Goal: Contribute content: Add original content to the website for others to see

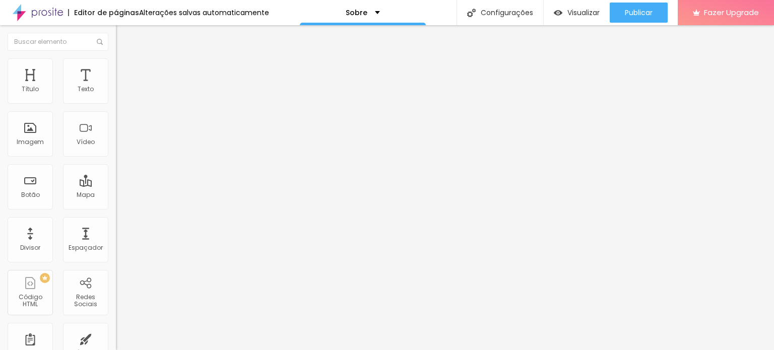
type input "0.2"
type input "0.3"
type input "0.6"
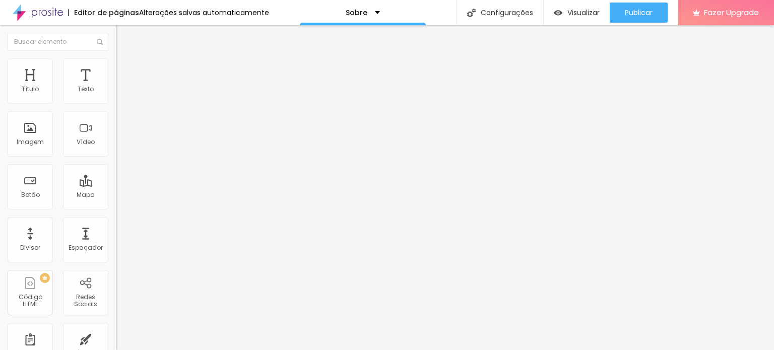
type input "0.6"
type input "0.7"
type input "0.9"
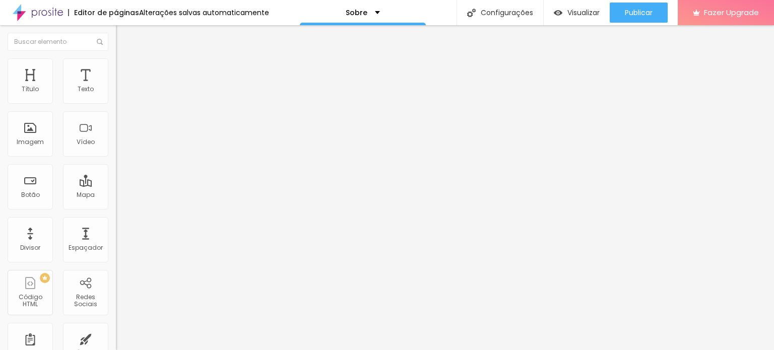
type input "1.1"
type input "0.7"
type input "0.4"
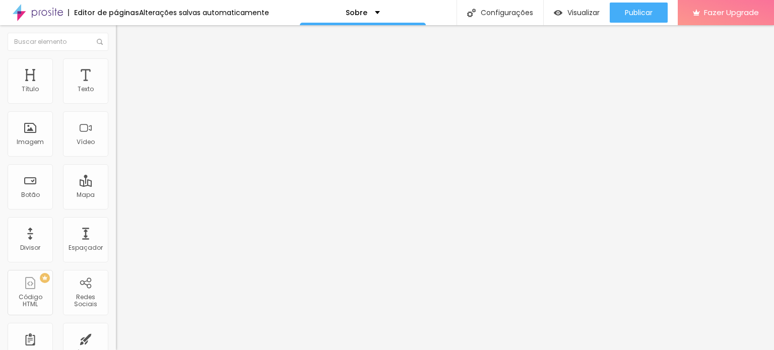
type input "0.4"
type input "0.3"
type input "0"
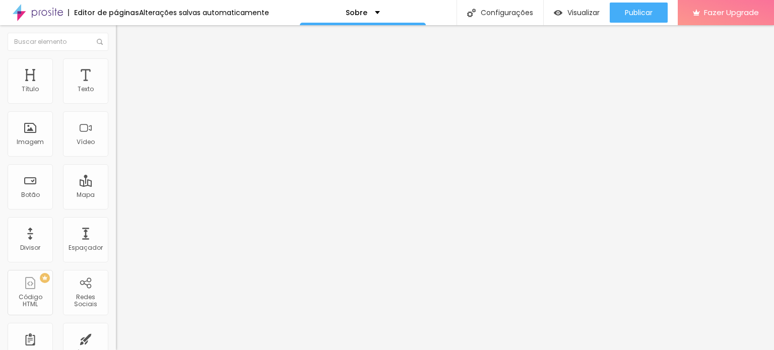
type input "0.9"
type input "1.6"
type input "3.6"
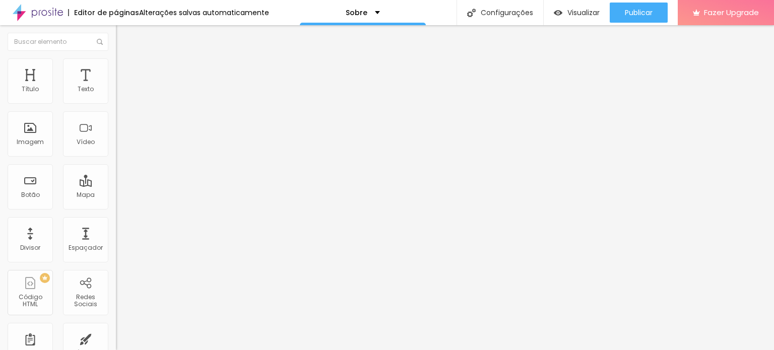
type input "3.6"
type input "6.1"
type input "7.1"
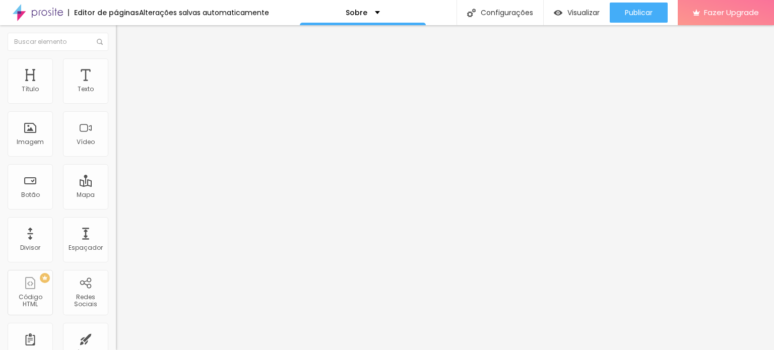
type input "8.2"
type input "8.6"
type input "8.7"
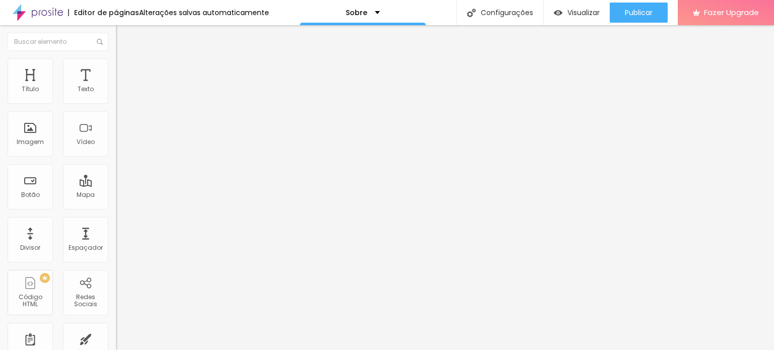
type input "8.7"
type input "9.1"
type input "9.4"
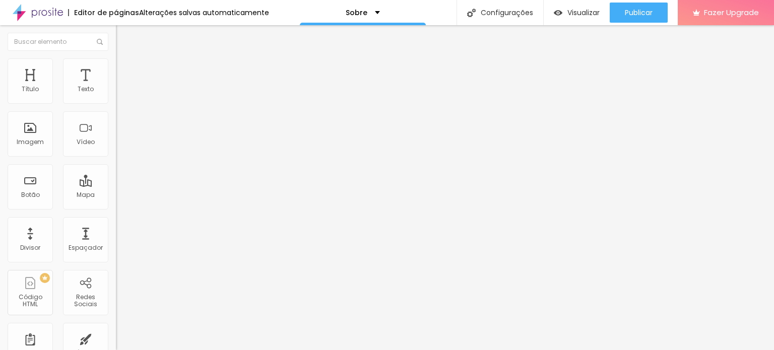
type input "9.1"
type input "8.3"
type input "6.9"
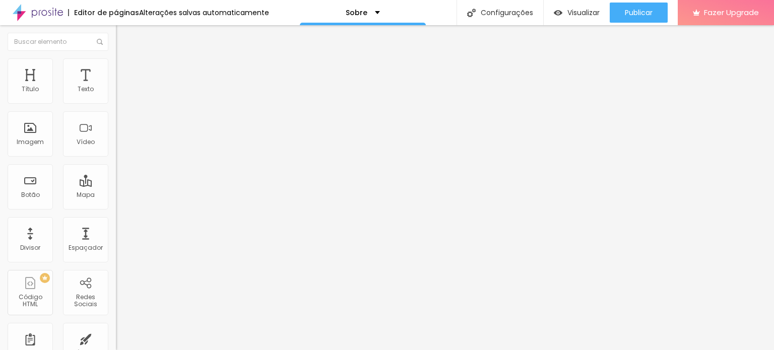
type input "6.9"
type input "4.8"
type input "4"
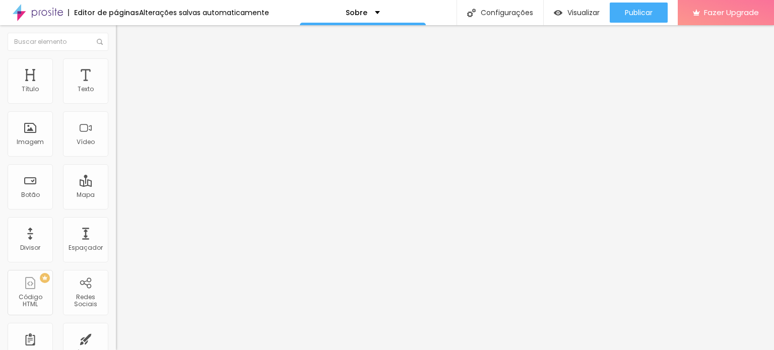
type input "3.8"
type input "3.6"
type input "3.5"
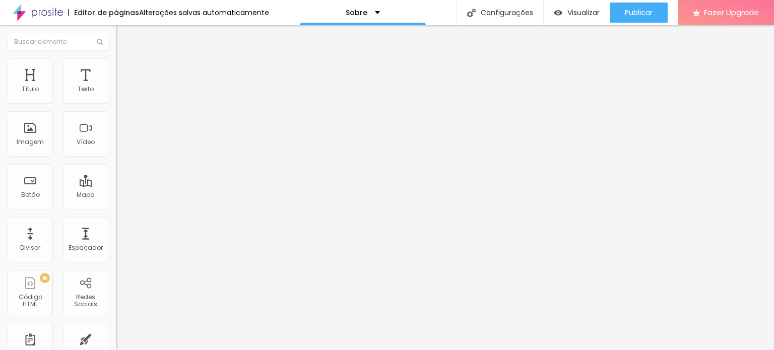
type input "3.5"
type input "2.5"
type input "2.3"
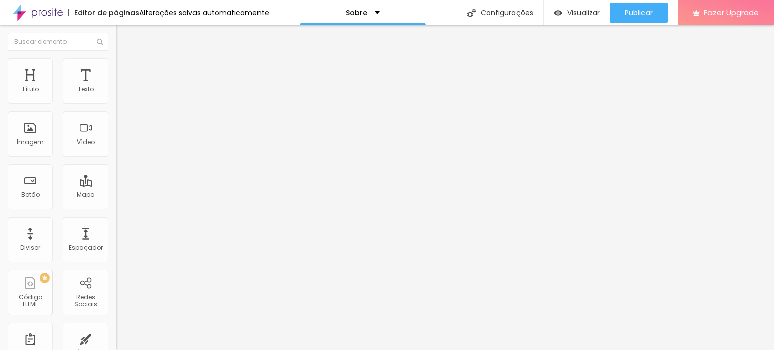
type input "2.1"
type input "1.7"
type input "1.5"
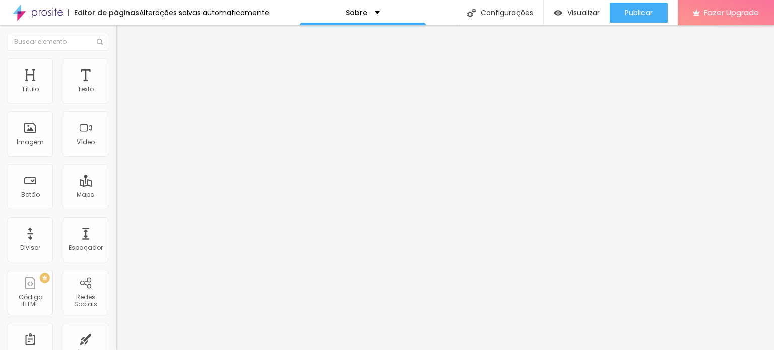
type input "1.5"
type input "1.2"
type input "0.9"
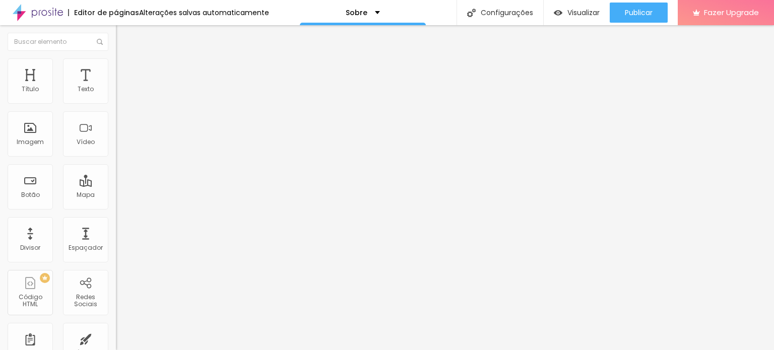
type input "1.1"
type input "1.3"
type input "1.7"
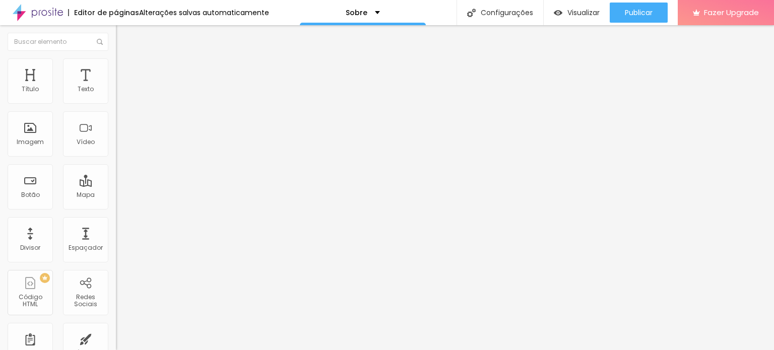
type input "1.7"
type input "2"
type input "2.1"
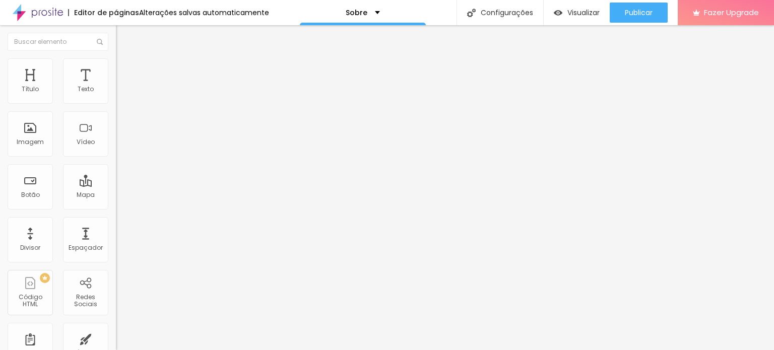
type input "2.4"
type input "1.9"
type input "1.7"
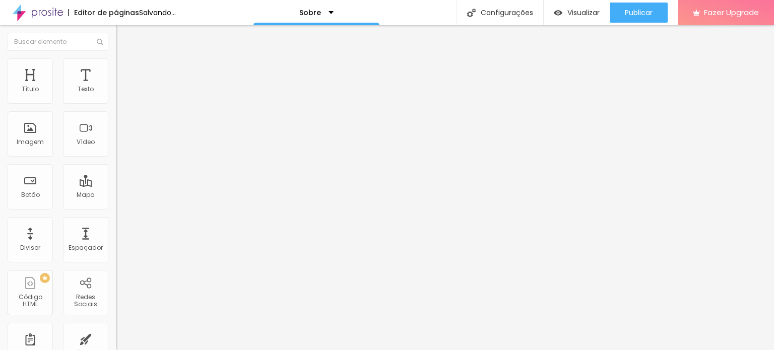
type input "1.7"
type input "1.5"
type input "1.3"
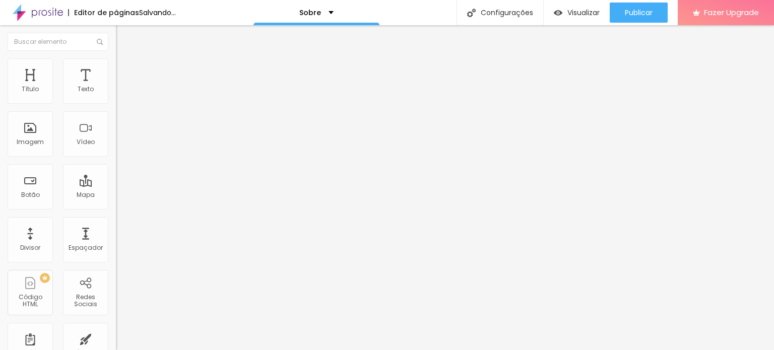
type input "1.2"
type input "0.9"
type input "0.8"
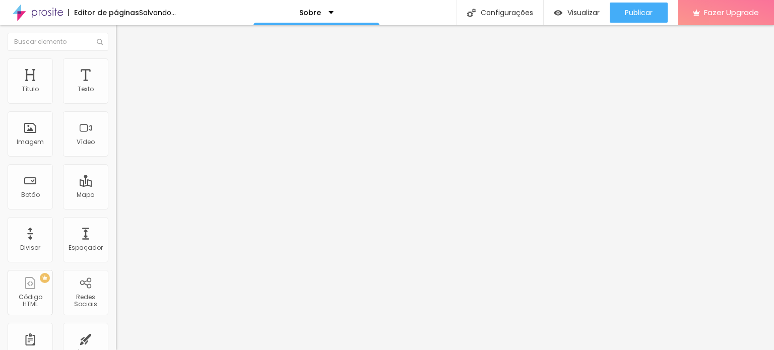
type input "0.8"
type input "0.6"
type input "0.4"
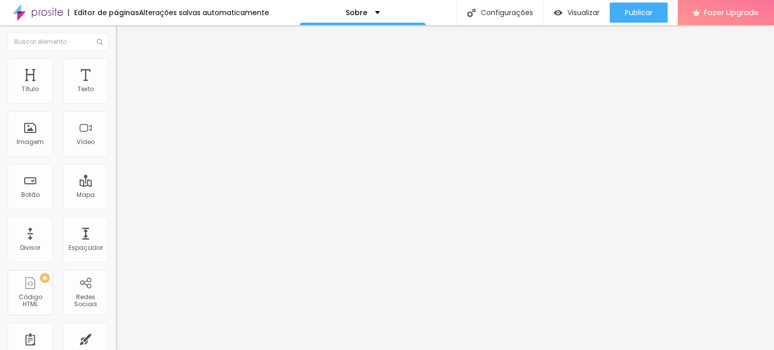
type input "0.3"
type input "0"
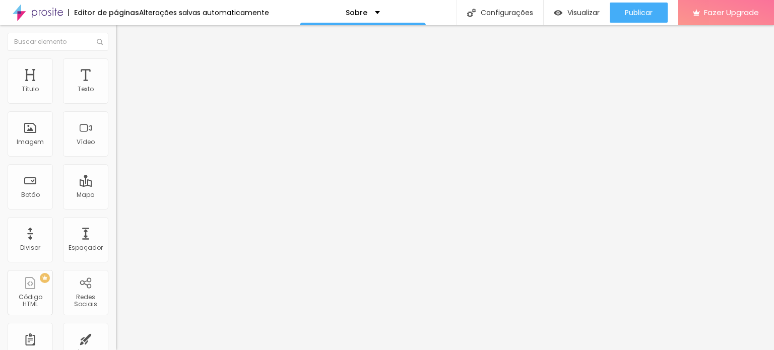
type input "33"
type input "32"
type input "31"
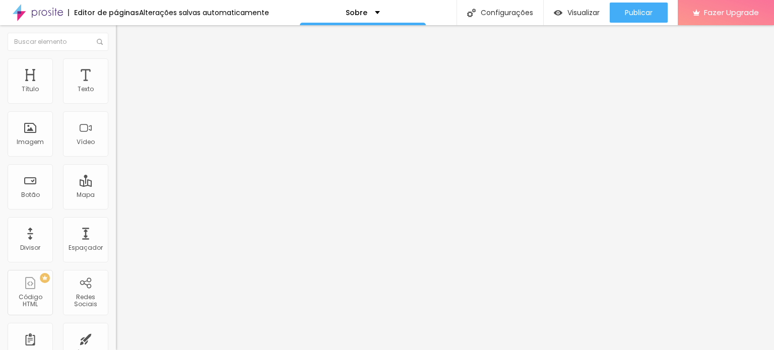
type input "31"
type input "29"
type input "28"
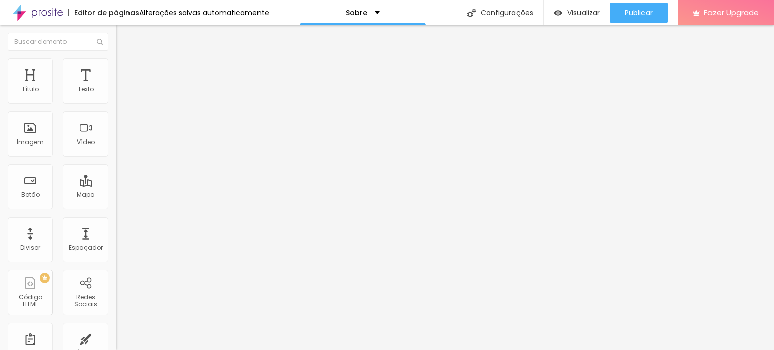
type input "27"
type input "26"
type input "25"
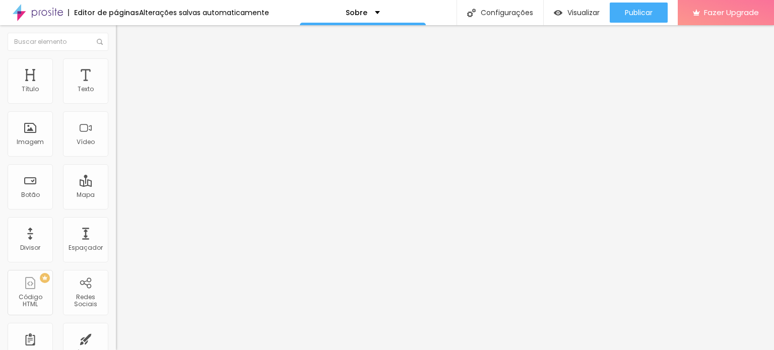
type input "25"
type input "27"
type input "28"
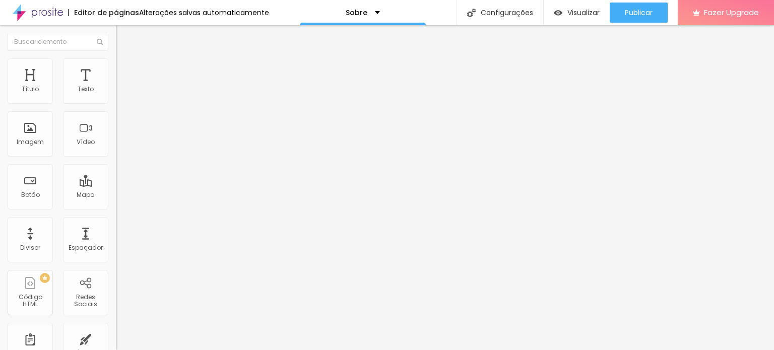
type input "28"
click at [116, 238] on input "range" at bounding box center [148, 242] width 65 height 8
type input "0.1"
type input "0.3"
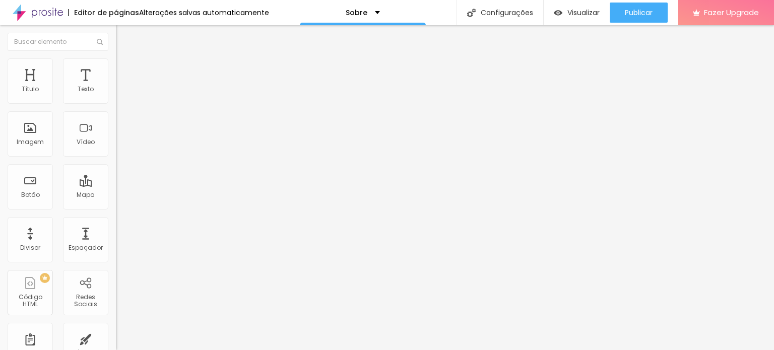
type input "0.3"
type input "0.4"
type input "0.5"
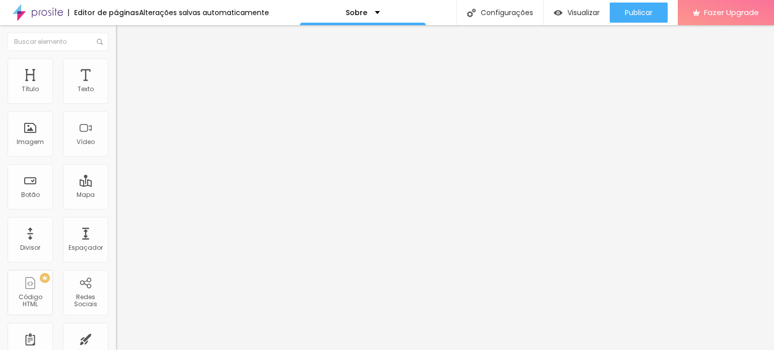
type input "0.6"
type input "0.7"
type input "0.8"
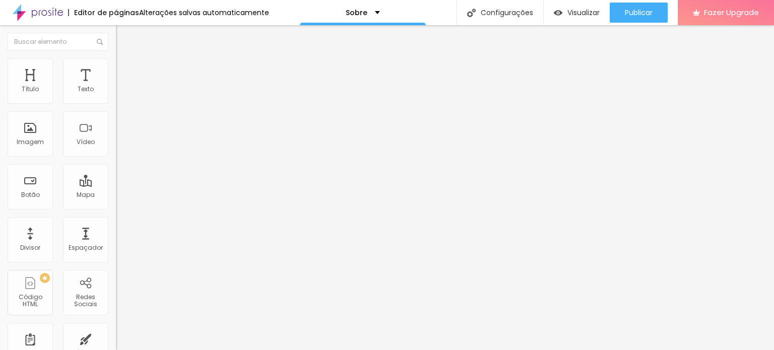
type input "0.8"
type input "0.9"
type input "1"
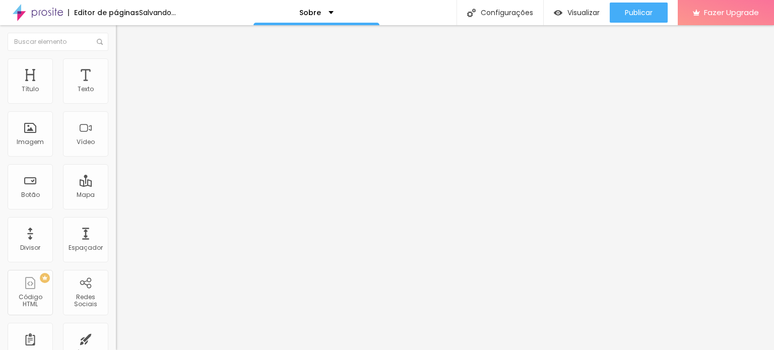
type input "0.9"
type input "0.8"
type input "0.7"
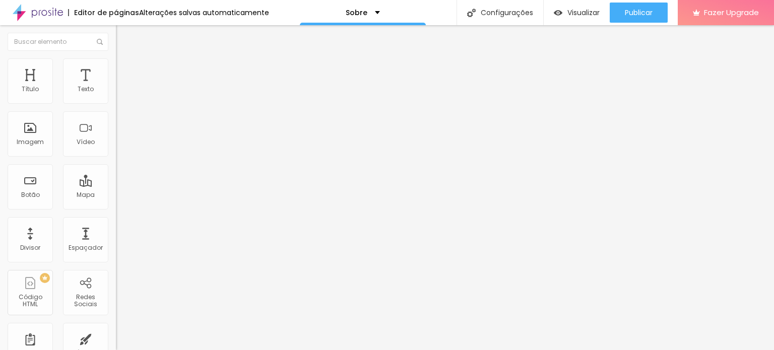
type input "0.7"
type input "0.6"
type input "0.5"
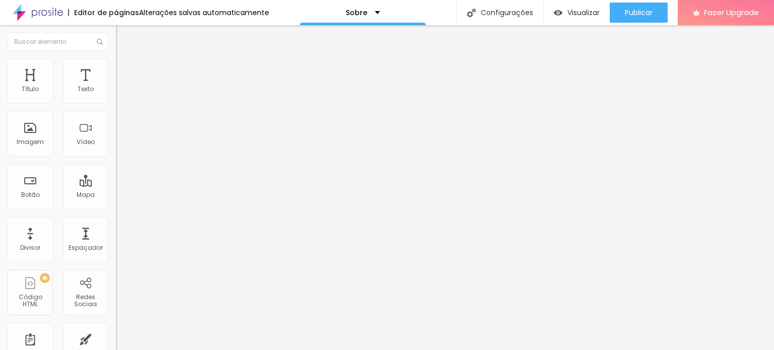
type input "0.4"
click at [116, 328] on input "range" at bounding box center [148, 332] width 65 height 8
click at [116, 64] on li "Avançado" at bounding box center [174, 63] width 116 height 10
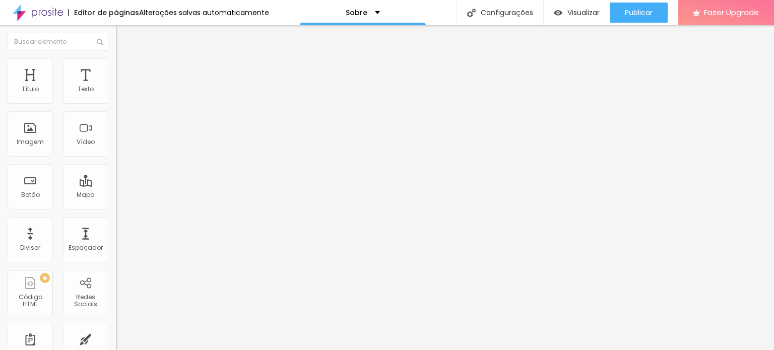
type input "6"
type input "5"
type input "4"
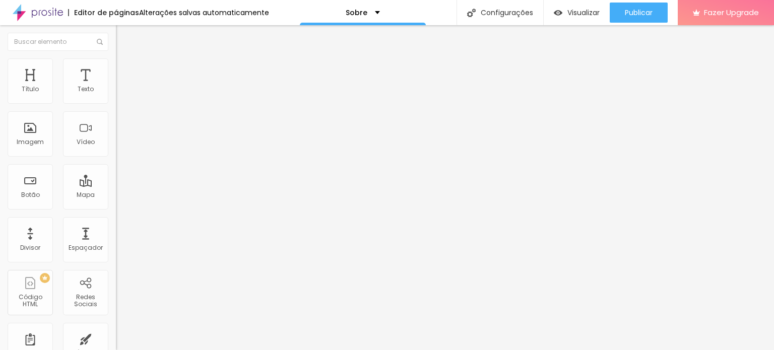
type input "4"
type input "3"
type input "2"
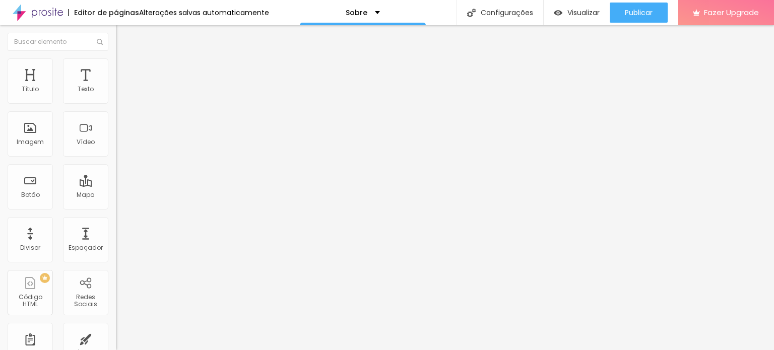
type input "1"
type input "2"
type input "3"
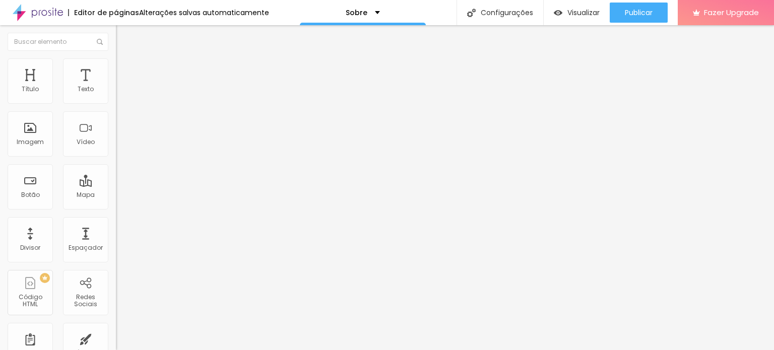
type input "3"
type input "4"
type input "5"
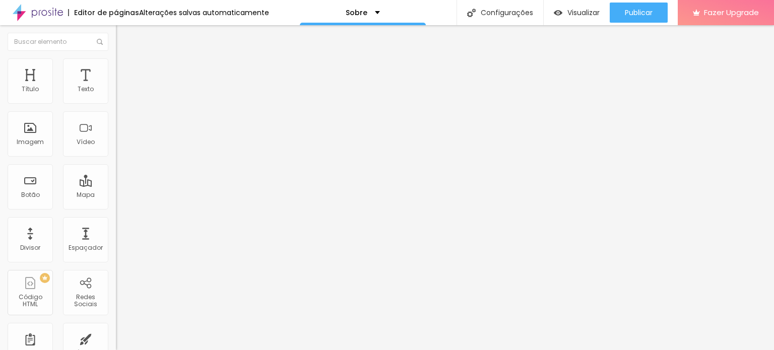
type input "7"
click at [116, 185] on input "range" at bounding box center [148, 189] width 65 height 8
click at [116, 61] on ul "Estilo Avançado" at bounding box center [174, 58] width 116 height 20
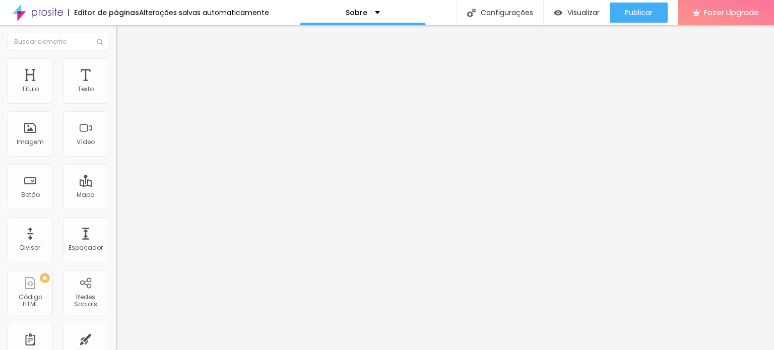
click at [116, 57] on img at bounding box center [120, 52] width 9 height 9
type input "1"
type input "2"
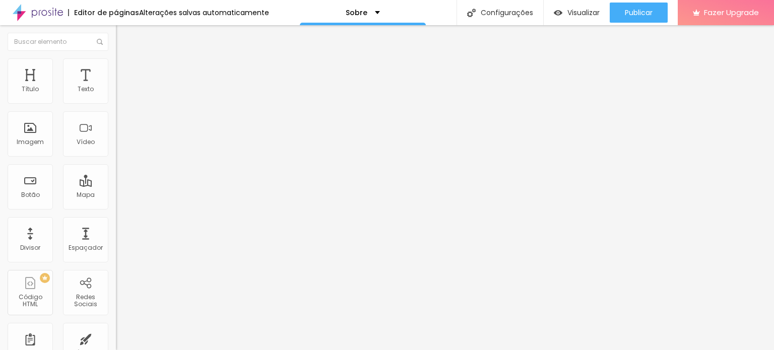
type input "3"
type input "4"
type input "5"
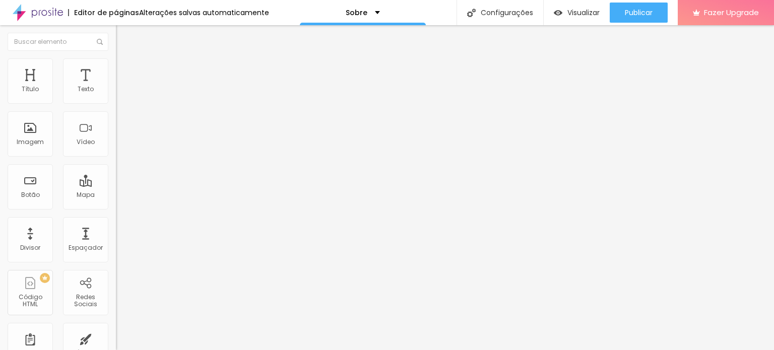
type input "5"
type input "6"
type input "7"
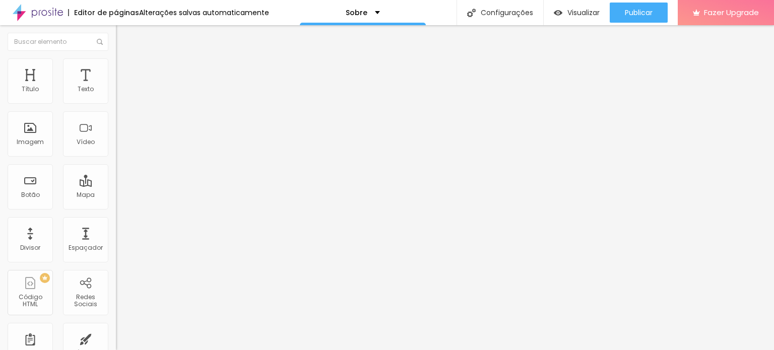
type input "8"
type input "9"
type input "10"
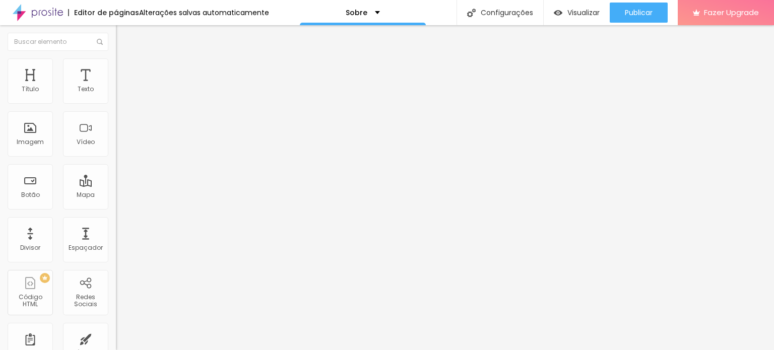
type input "10"
type input "11"
drag, startPoint x: 24, startPoint y: 154, endPoint x: 43, endPoint y: 156, distance: 18.7
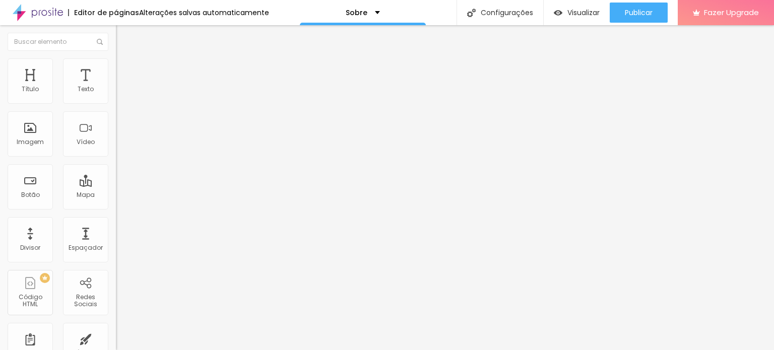
drag, startPoint x: 27, startPoint y: 117, endPoint x: 11, endPoint y: 104, distance: 21.1
click at [116, 328] on input "range" at bounding box center [148, 332] width 65 height 8
click at [116, 60] on li "Avançado" at bounding box center [174, 63] width 116 height 10
click at [116, 58] on li "Estilo" at bounding box center [174, 53] width 116 height 10
click at [116, 32] on button "Editar Texto" at bounding box center [174, 36] width 116 height 23
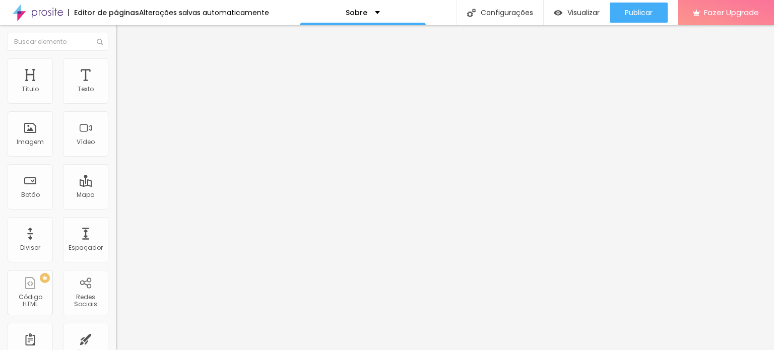
click at [116, 87] on span "Trocar imagem" at bounding box center [143, 82] width 55 height 9
click at [116, 102] on input "text" at bounding box center [176, 97] width 121 height 10
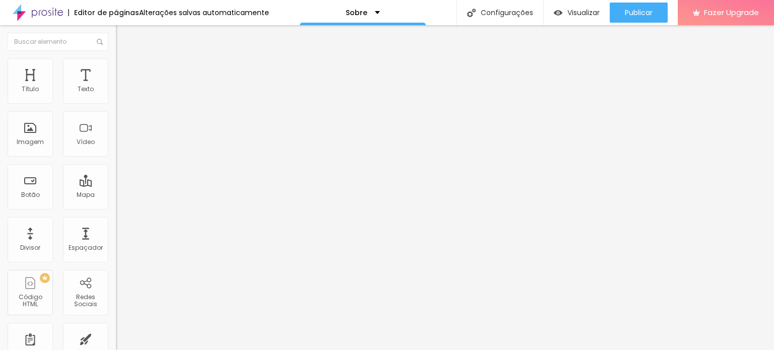
click at [116, 158] on span "Original" at bounding box center [128, 153] width 24 height 9
click at [116, 176] on span "Quadrado" at bounding box center [132, 171] width 33 height 9
click at [116, 170] on span "Padrão" at bounding box center [127, 165] width 23 height 9
click at [116, 164] on span "Cinema" at bounding box center [128, 159] width 25 height 9
click at [116, 179] on span "Quadrado" at bounding box center [132, 175] width 33 height 9
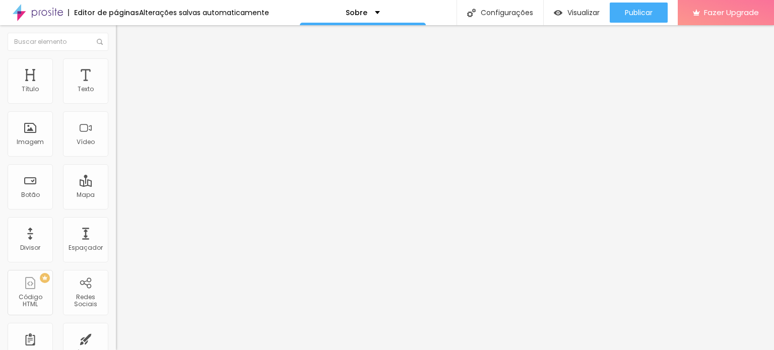
click at [116, 185] on span "Original" at bounding box center [128, 181] width 24 height 9
click at [116, 176] on span "Quadrado" at bounding box center [132, 171] width 33 height 9
click at [116, 92] on div "Descrição da imagem (Alt)" at bounding box center [174, 89] width 116 height 6
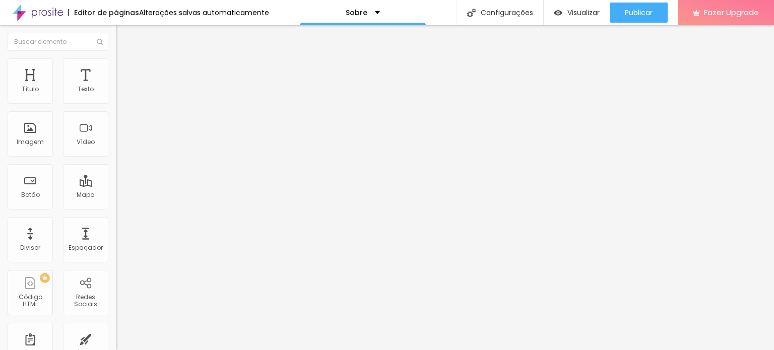
click at [116, 102] on input "text" at bounding box center [176, 97] width 121 height 10
click at [116, 67] on li "Estilo" at bounding box center [174, 63] width 116 height 10
click at [116, 103] on input "range" at bounding box center [148, 99] width 65 height 8
drag, startPoint x: 22, startPoint y: 125, endPoint x: 54, endPoint y: 120, distance: 32.6
click at [116, 221] on input "range" at bounding box center [148, 225] width 65 height 8
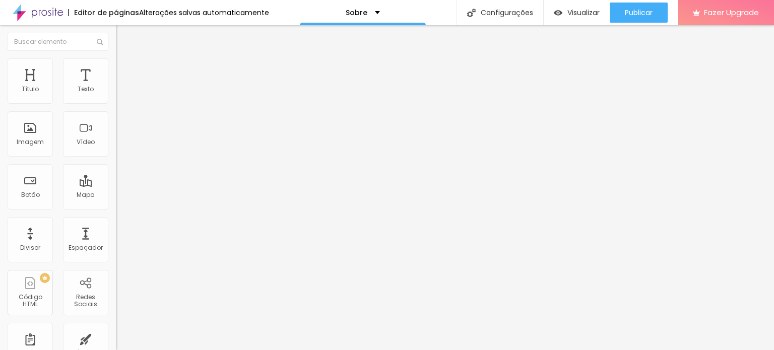
click at [116, 69] on li "Avançado" at bounding box center [174, 74] width 116 height 10
drag, startPoint x: 23, startPoint y: 116, endPoint x: 7, endPoint y: 127, distance: 19.1
click at [116, 338] on input "range" at bounding box center [148, 342] width 65 height 8
click at [116, 58] on li "Conteúdo" at bounding box center [174, 53] width 116 height 10
click at [123, 37] on img "button" at bounding box center [127, 37] width 8 height 8
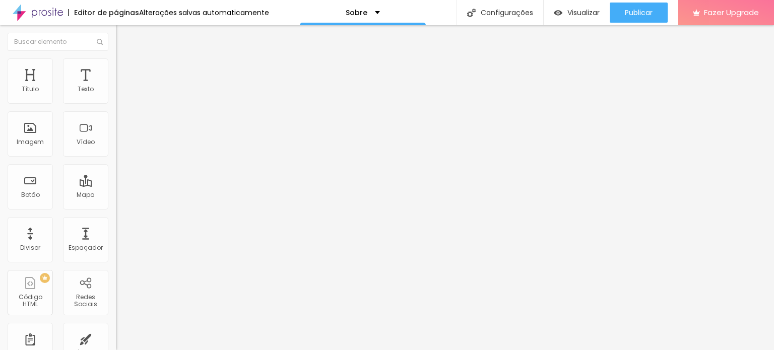
click at [116, 69] on img at bounding box center [120, 73] width 9 height 9
click at [116, 62] on img at bounding box center [120, 62] width 9 height 9
drag, startPoint x: 52, startPoint y: 125, endPoint x: 65, endPoint y: 126, distance: 13.1
click at [116, 221] on input "range" at bounding box center [148, 225] width 65 height 8
click at [116, 211] on div "0 Espaço entre letras" at bounding box center [174, 282] width 116 height 143
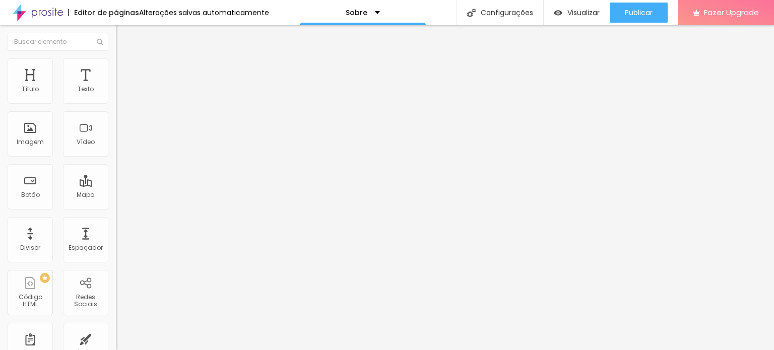
drag, startPoint x: 23, startPoint y: 118, endPoint x: 33, endPoint y: 119, distance: 9.6
click at [116, 328] on input "range" at bounding box center [148, 332] width 65 height 8
drag, startPoint x: 62, startPoint y: 137, endPoint x: 55, endPoint y: 134, distance: 7.5
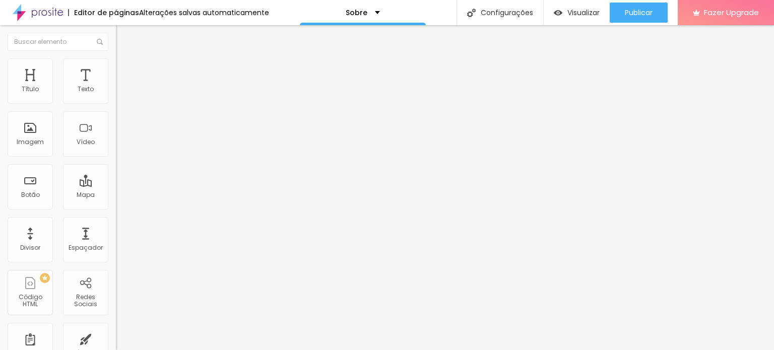
click at [116, 67] on li "Avançado" at bounding box center [174, 63] width 116 height 10
click at [116, 58] on li "Estilo" at bounding box center [174, 53] width 116 height 10
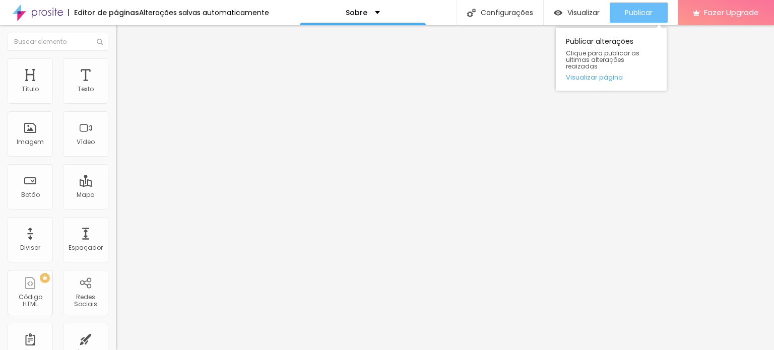
click at [623, 8] on button "Publicar" at bounding box center [638, 13] width 58 height 20
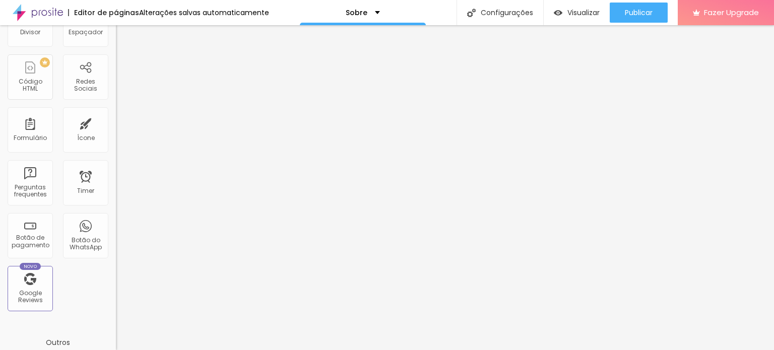
scroll to position [218, 0]
click at [75, 66] on div "Redes Sociais" at bounding box center [85, 74] width 45 height 45
click at [83, 70] on div "Redes Sociais" at bounding box center [85, 74] width 45 height 45
click at [85, 78] on div "Redes Sociais" at bounding box center [85, 83] width 40 height 15
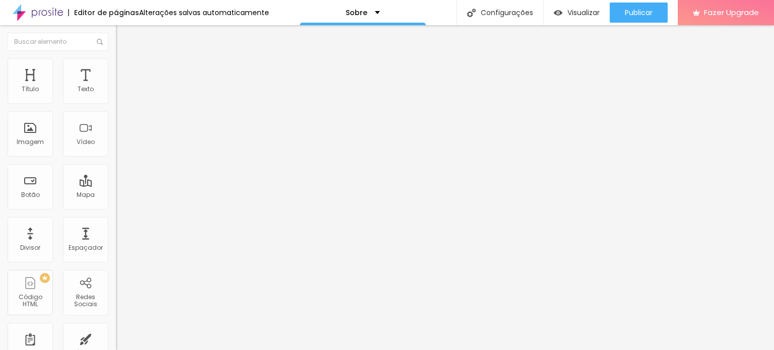
click at [116, 203] on div "Facebook" at bounding box center [174, 206] width 116 height 6
click at [116, 158] on span "1:1 Quadrado" at bounding box center [136, 153] width 40 height 9
click at [116, 185] on span "Original" at bounding box center [128, 181] width 24 height 9
click at [116, 164] on span "Cinema" at bounding box center [128, 159] width 25 height 9
click at [116, 185] on span "Original" at bounding box center [128, 181] width 24 height 9
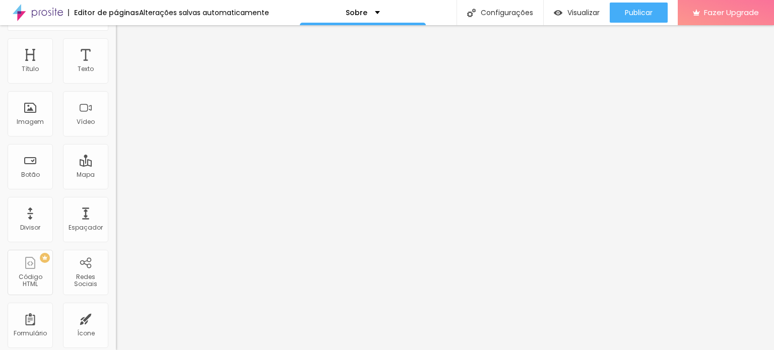
scroll to position [20, 0]
click at [116, 210] on div "URL https:// Abrir em uma nova aba" at bounding box center [174, 190] width 116 height 40
click at [116, 205] on div at bounding box center [174, 202] width 116 height 6
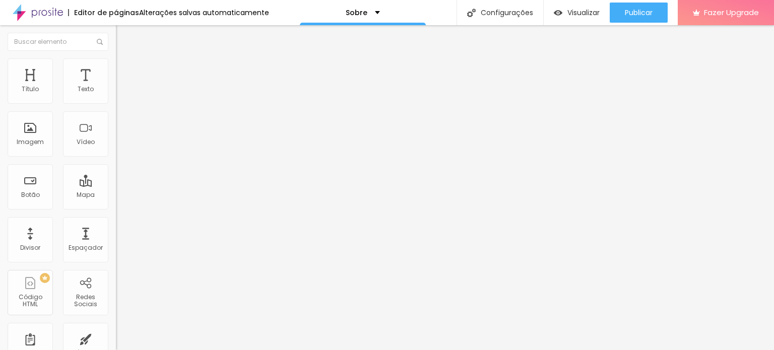
click at [116, 59] on img at bounding box center [120, 62] width 9 height 9
click at [116, 69] on li "Avançado" at bounding box center [174, 74] width 116 height 10
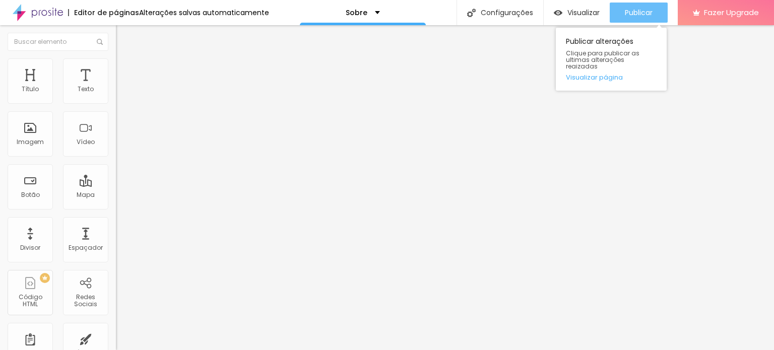
click at [630, 16] on span "Publicar" at bounding box center [639, 13] width 28 height 8
click at [600, 74] on link "Visualizar página" at bounding box center [611, 77] width 91 height 7
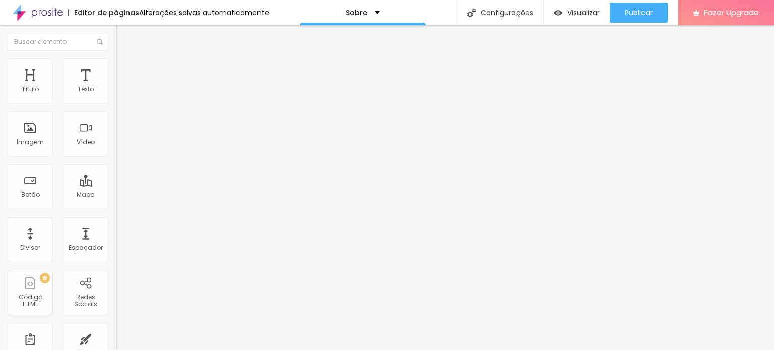
click at [123, 38] on img "button" at bounding box center [127, 37] width 8 height 8
